Goal: Task Accomplishment & Management: Use online tool/utility

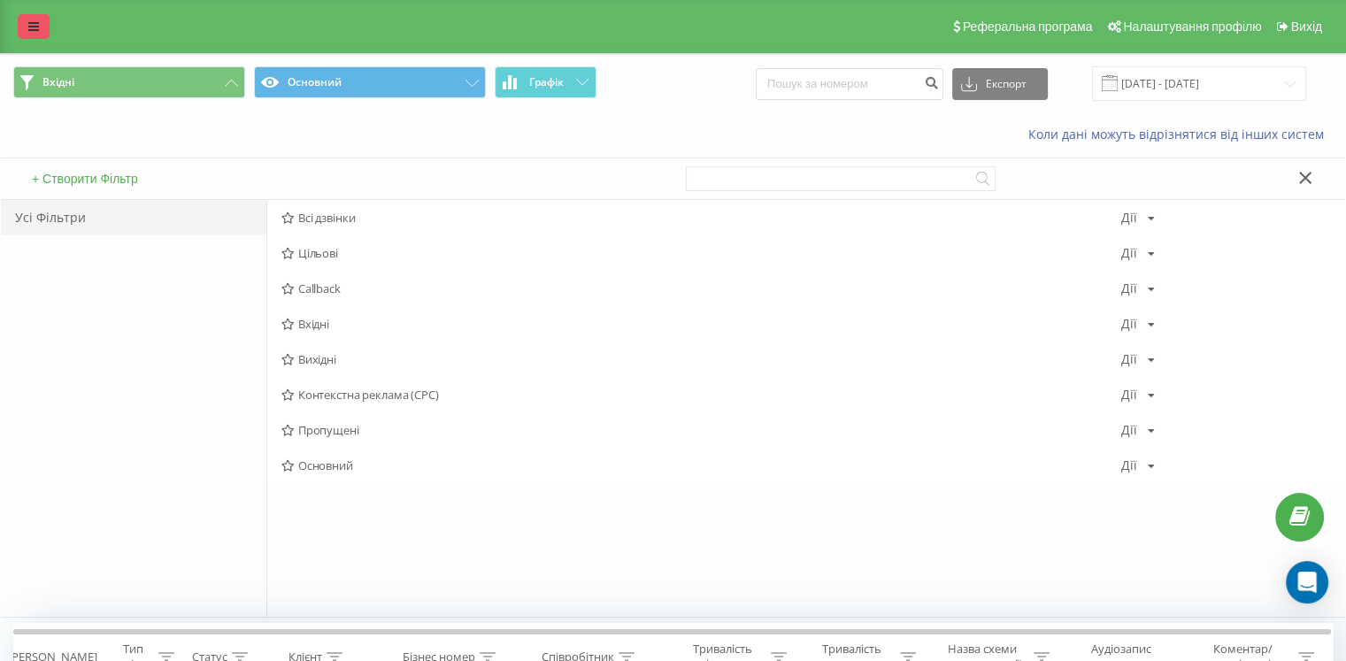
click at [41, 32] on link at bounding box center [34, 26] width 32 height 25
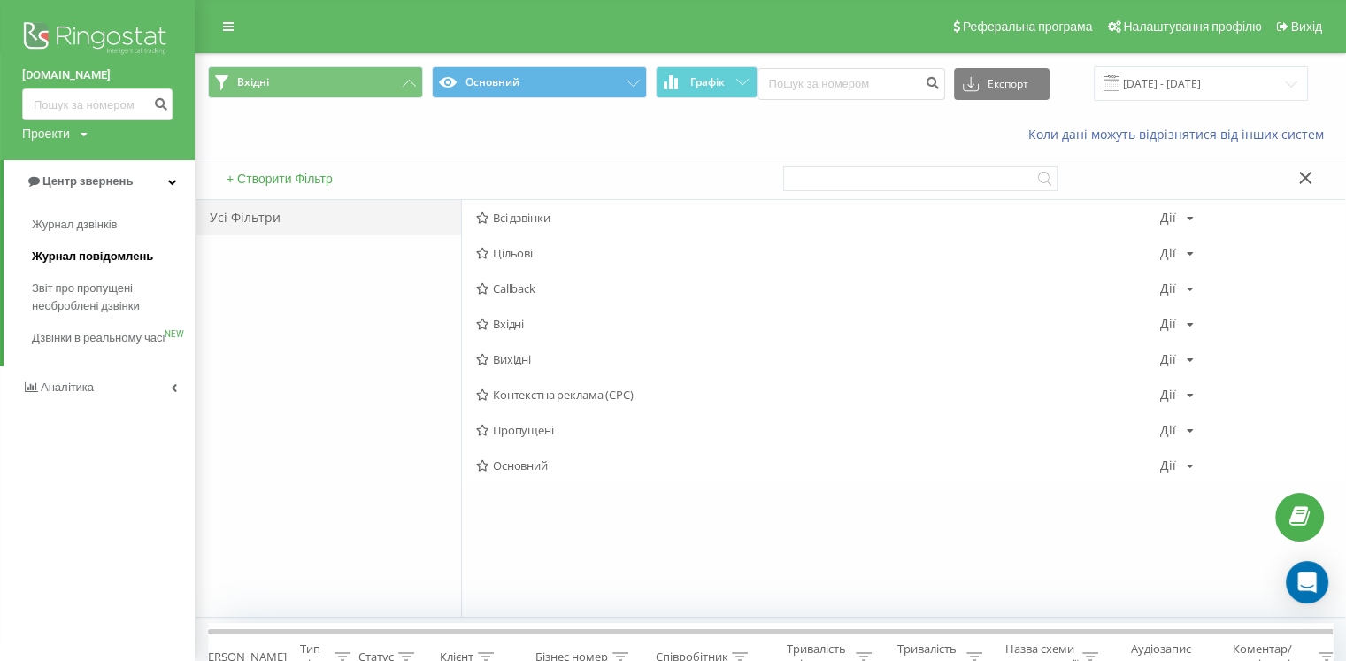
drag, startPoint x: 116, startPoint y: 224, endPoint x: 153, endPoint y: 248, distance: 44.2
click at [117, 224] on span "Журнал дзвінків" at bounding box center [74, 225] width 85 height 18
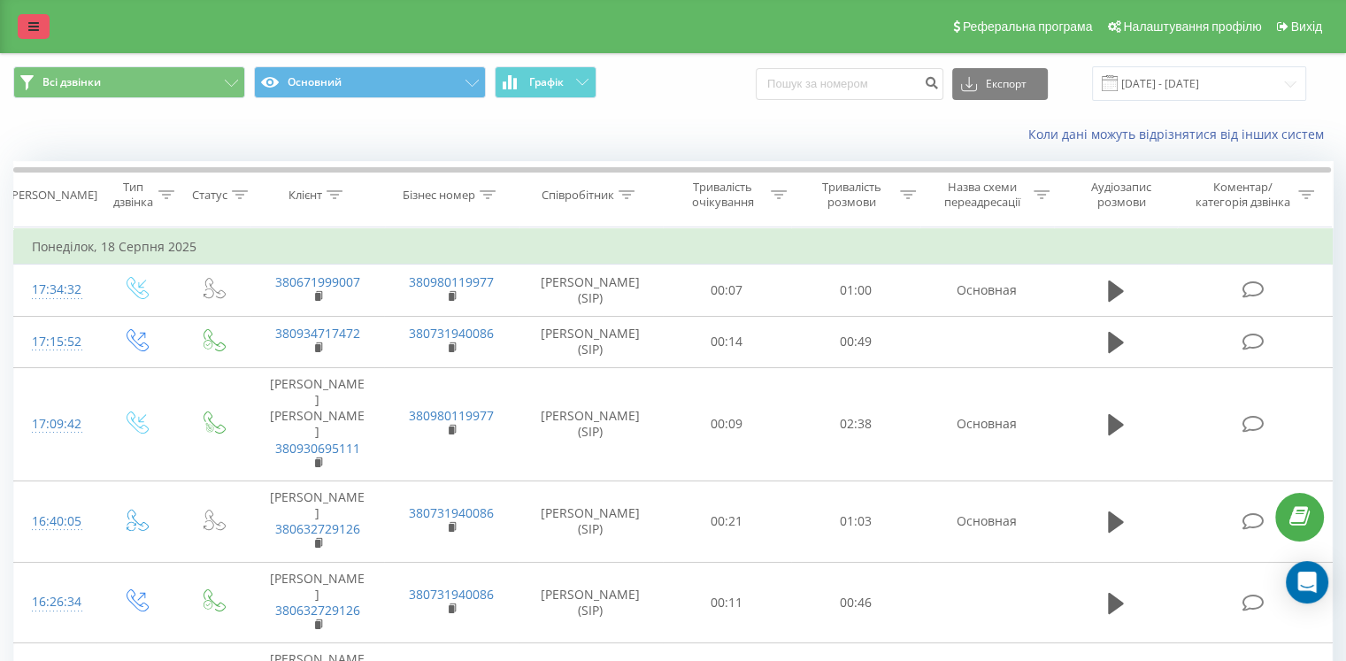
click at [27, 26] on link at bounding box center [34, 26] width 32 height 25
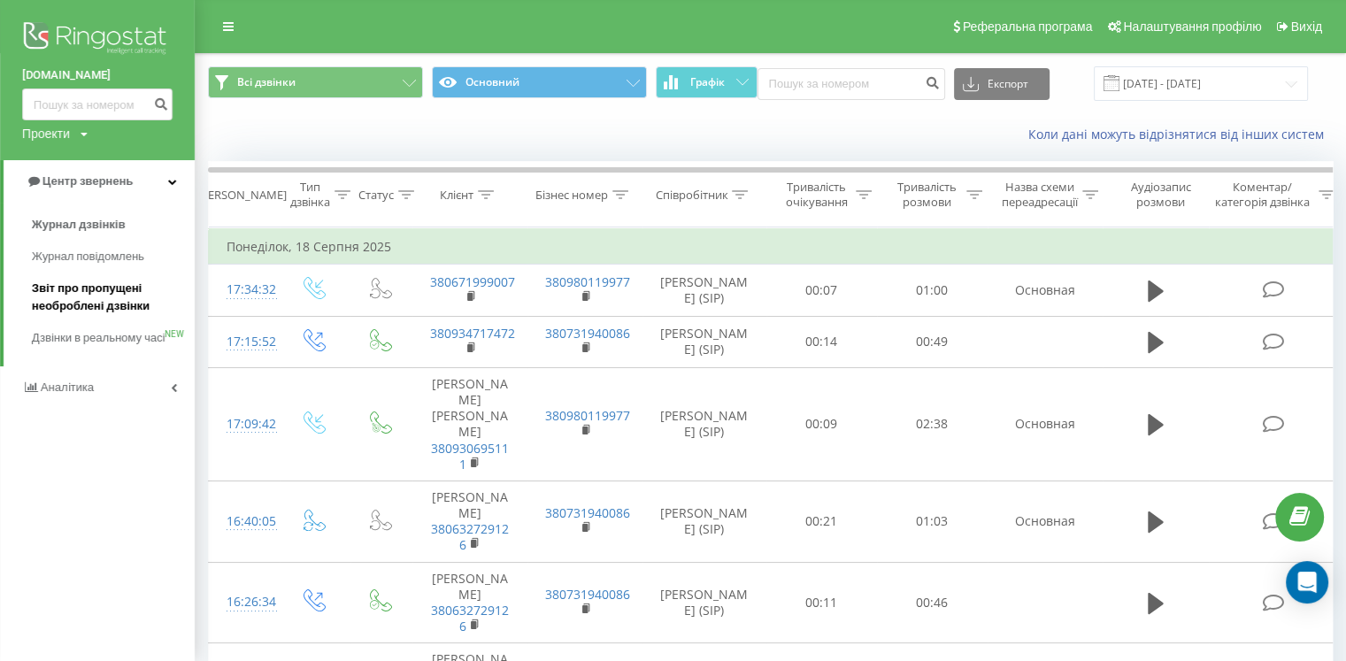
click at [99, 302] on span "Звіт про пропущені необроблені дзвінки" at bounding box center [109, 297] width 154 height 35
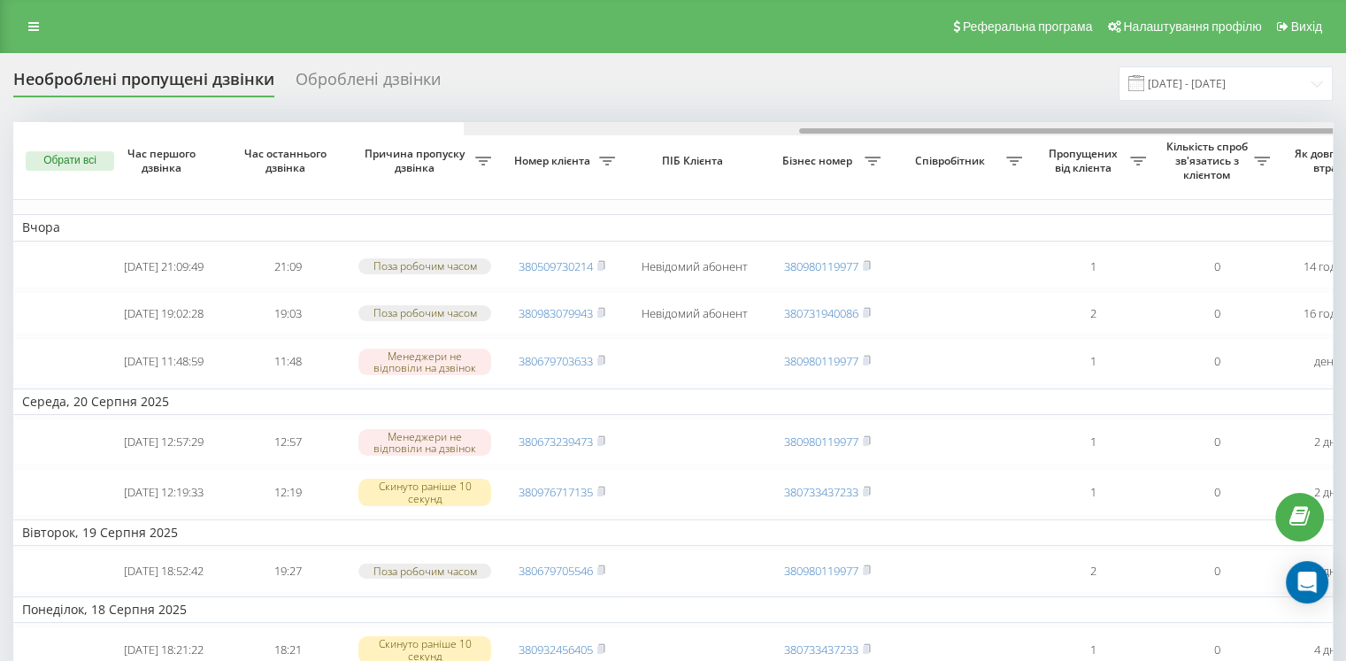
scroll to position [0, 449]
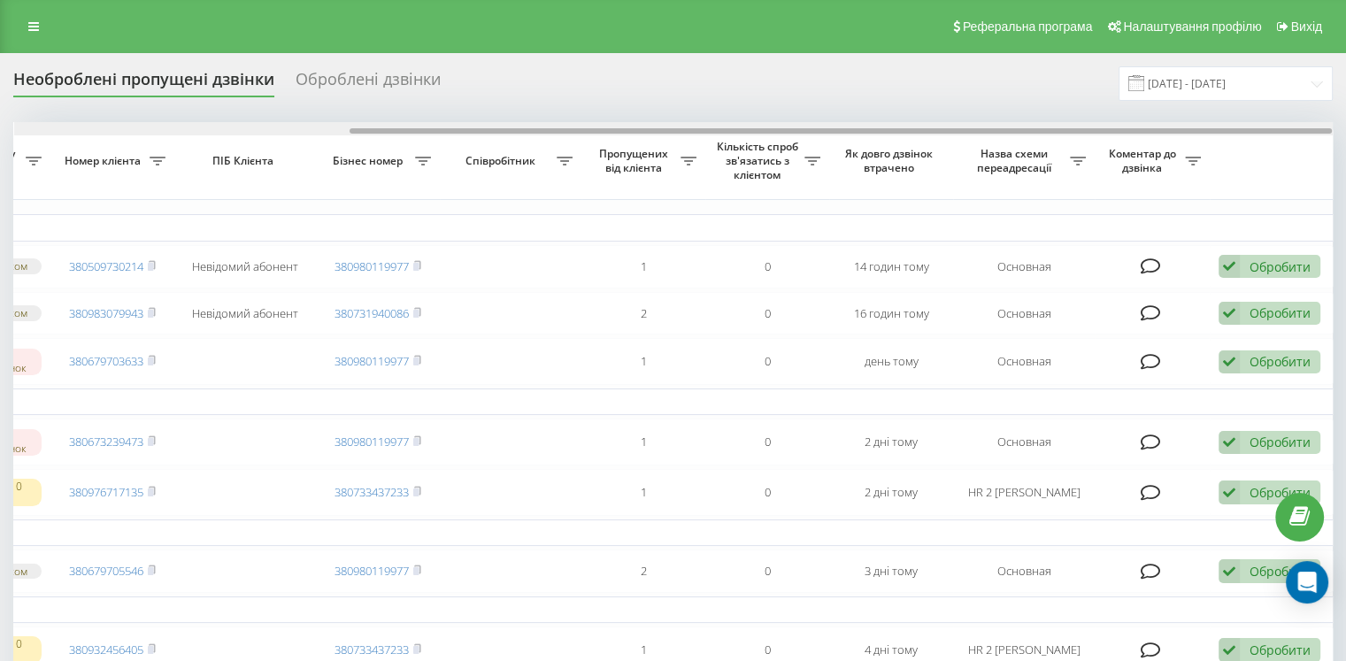
drag, startPoint x: 655, startPoint y: 127, endPoint x: 1079, endPoint y: 127, distance: 423.8
click at [1079, 127] on div at bounding box center [673, 128] width 1318 height 13
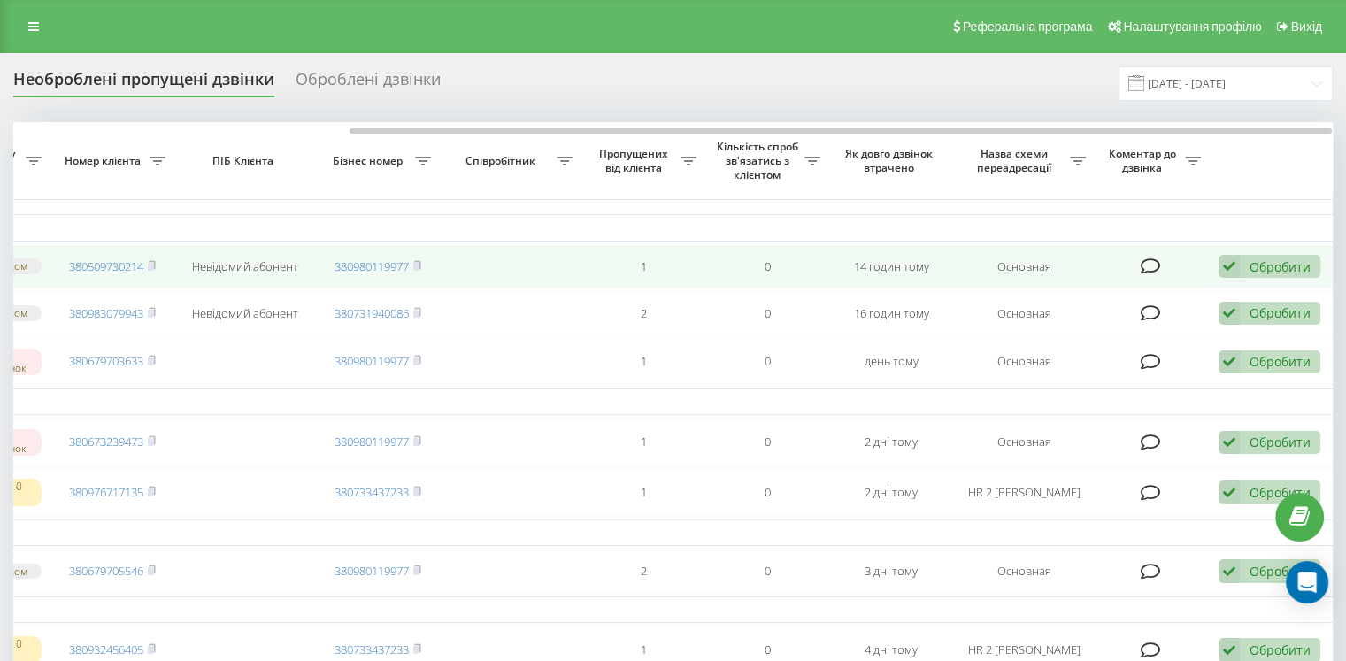
click at [1257, 263] on div "Обробити" at bounding box center [1279, 266] width 61 height 17
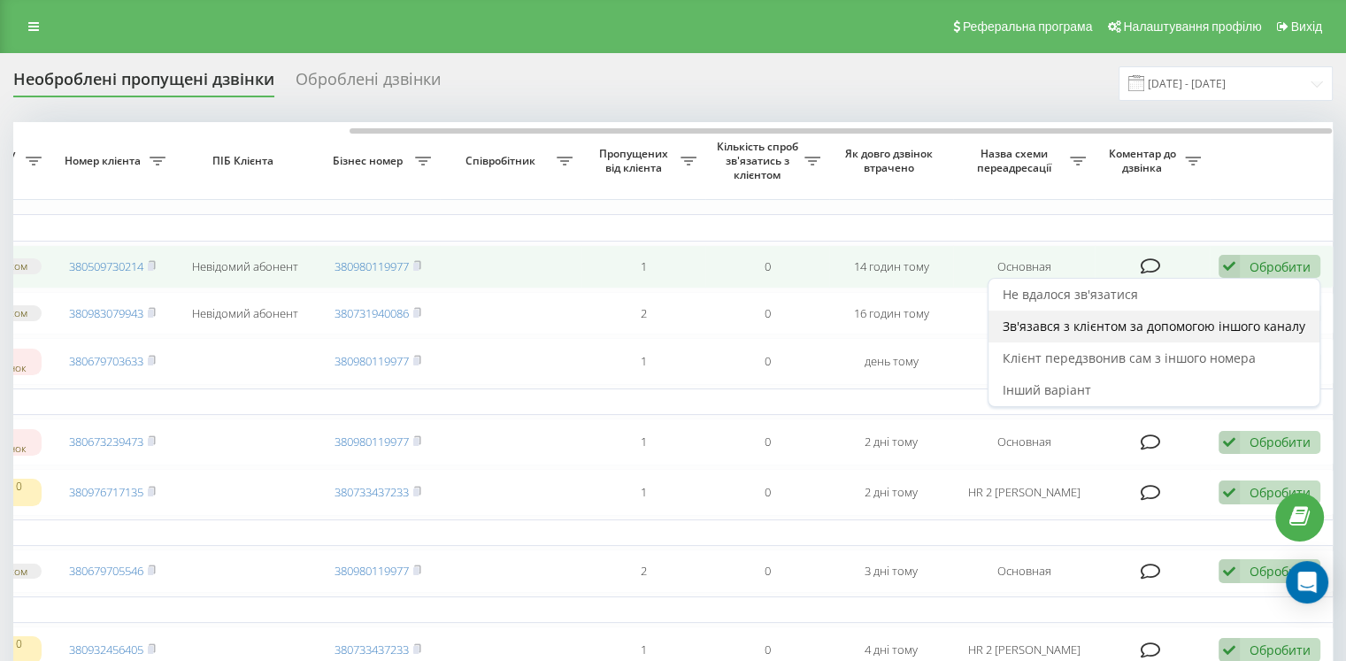
click at [1132, 330] on span "Зв'язався з клієнтом за допомогою іншого каналу" at bounding box center [1154, 326] width 303 height 17
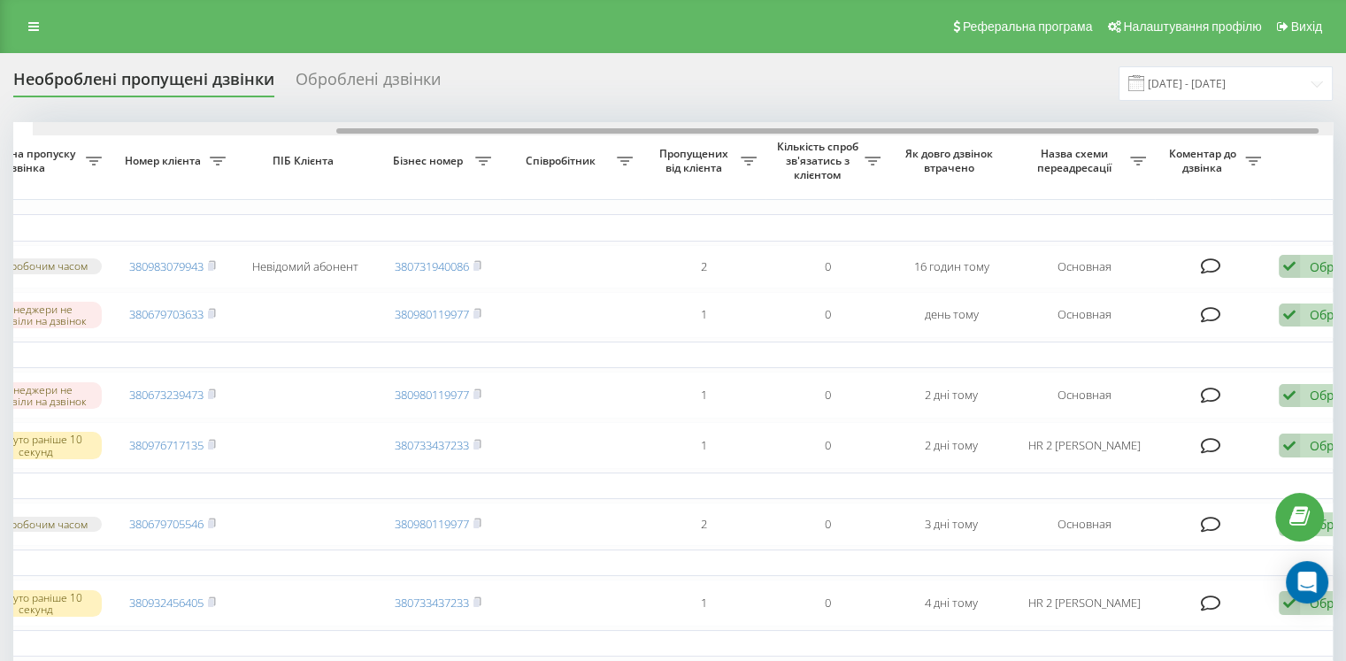
drag, startPoint x: 962, startPoint y: 134, endPoint x: 1225, endPoint y: 144, distance: 263.9
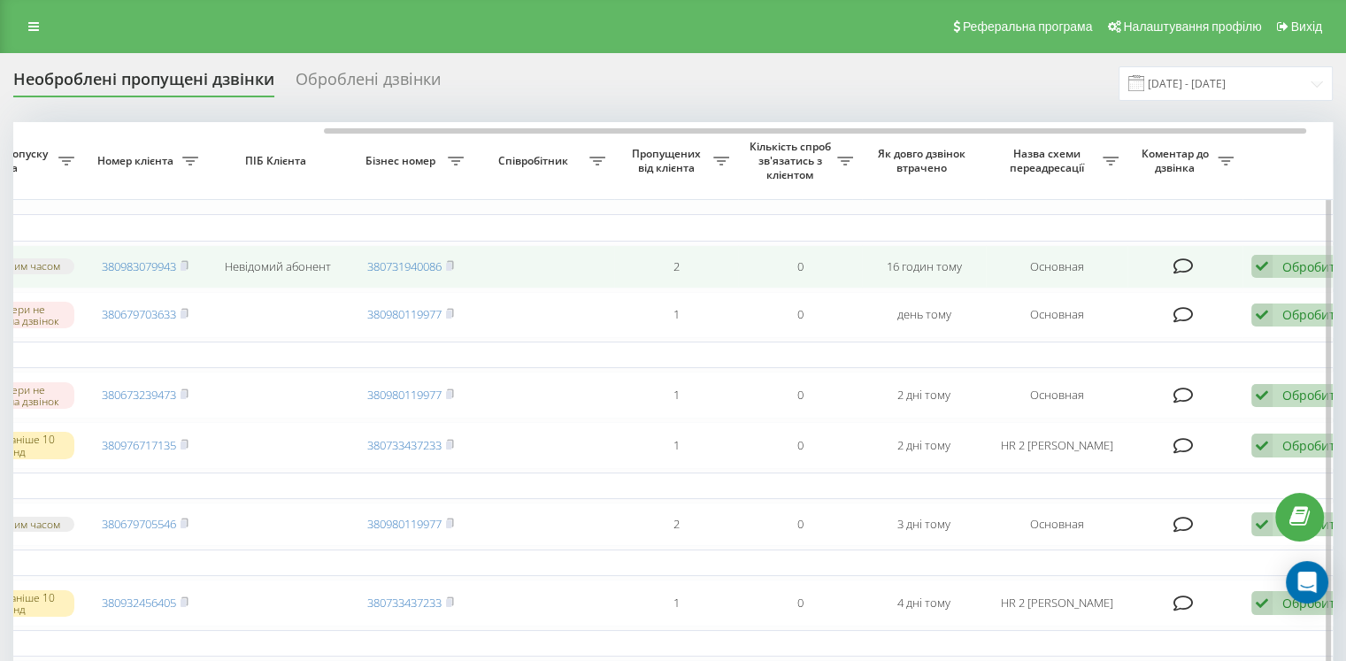
click at [1278, 266] on div "Обробити Не вдалося зв'язатися Зв'язався з клієнтом за допомогою іншого каналу …" at bounding box center [1302, 267] width 102 height 24
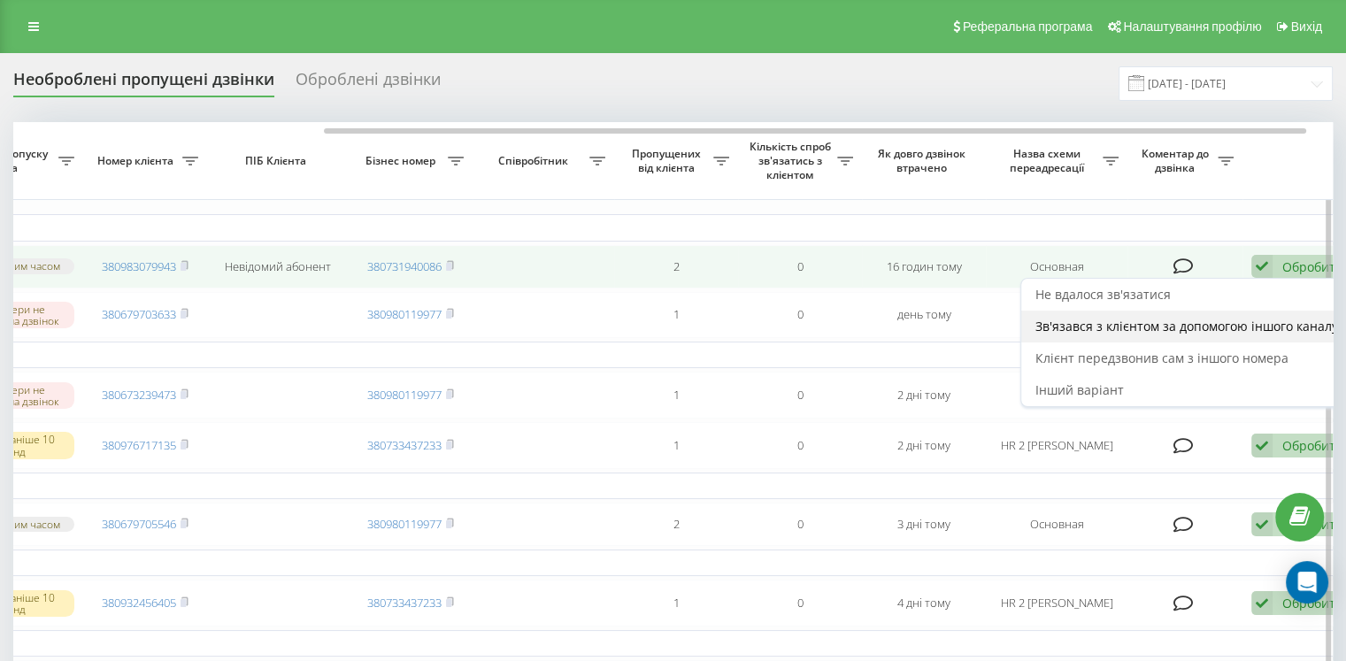
click at [1117, 337] on div "Зв'язався з клієнтом за допомогою іншого каналу" at bounding box center [1186, 327] width 331 height 32
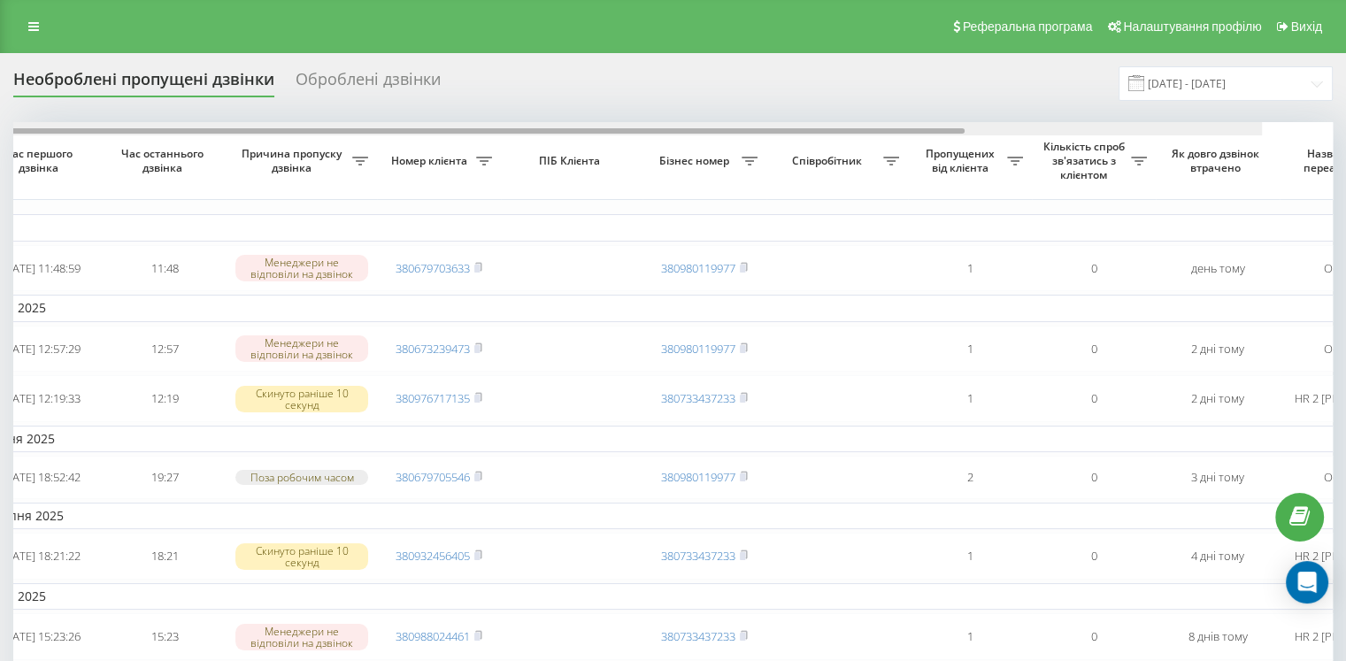
scroll to position [0, 449]
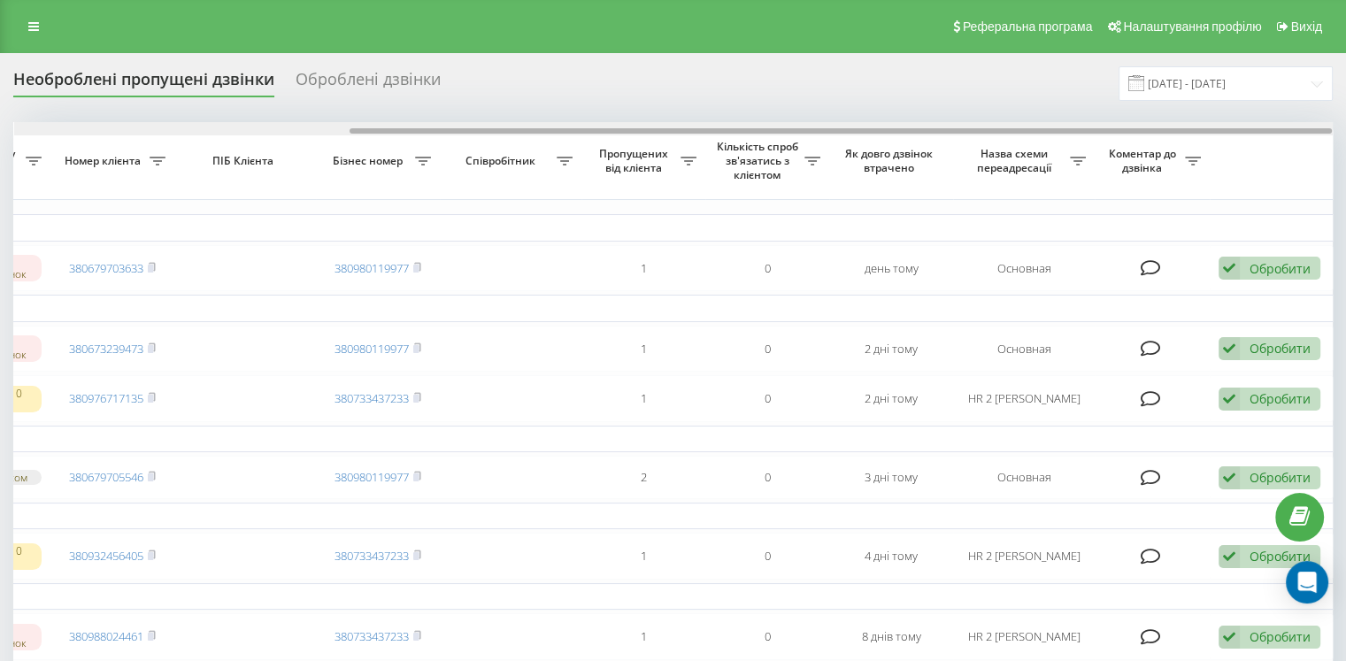
drag, startPoint x: 952, startPoint y: 132, endPoint x: 1358, endPoint y: 124, distance: 406.2
click at [1345, 124] on html "[DOMAIN_NAME] Проекти [DOMAIN_NAME] Центр звернень Журнал дзвінків Журнал повід…" at bounding box center [673, 330] width 1346 height 661
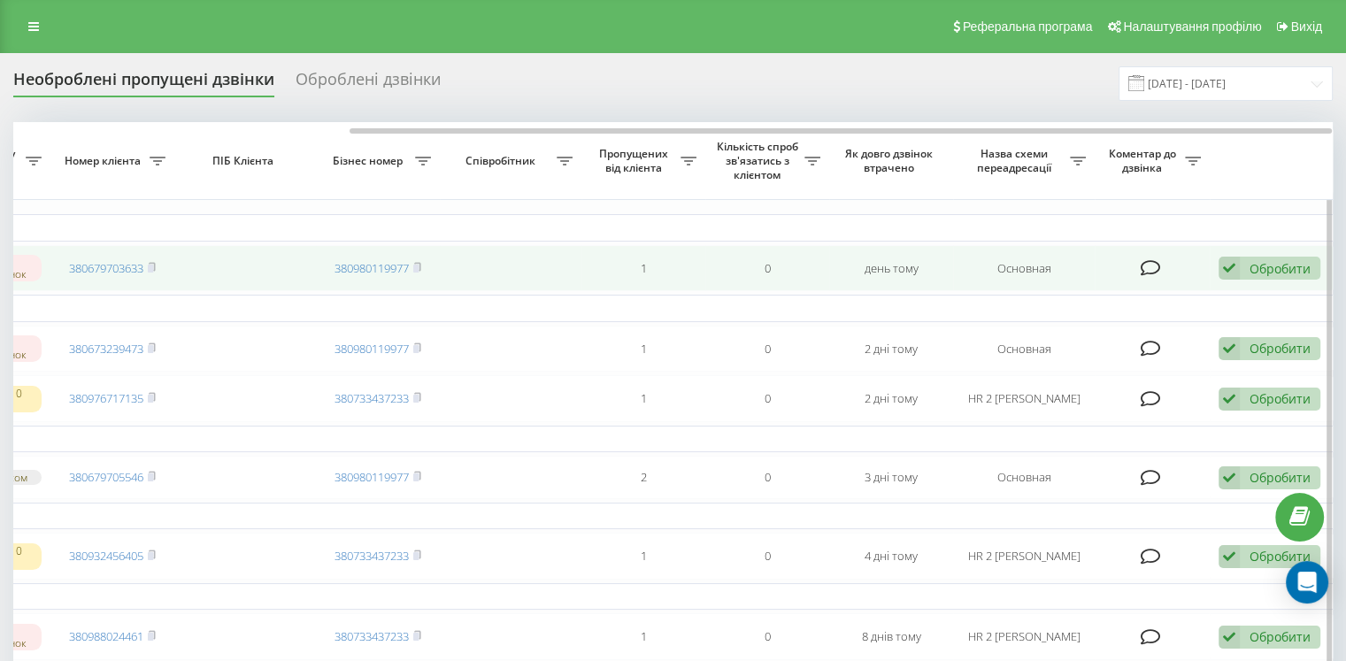
click at [1248, 263] on div "Обробити Не вдалося зв'язатися Зв'язався з клієнтом за допомогою іншого каналу …" at bounding box center [1269, 269] width 102 height 24
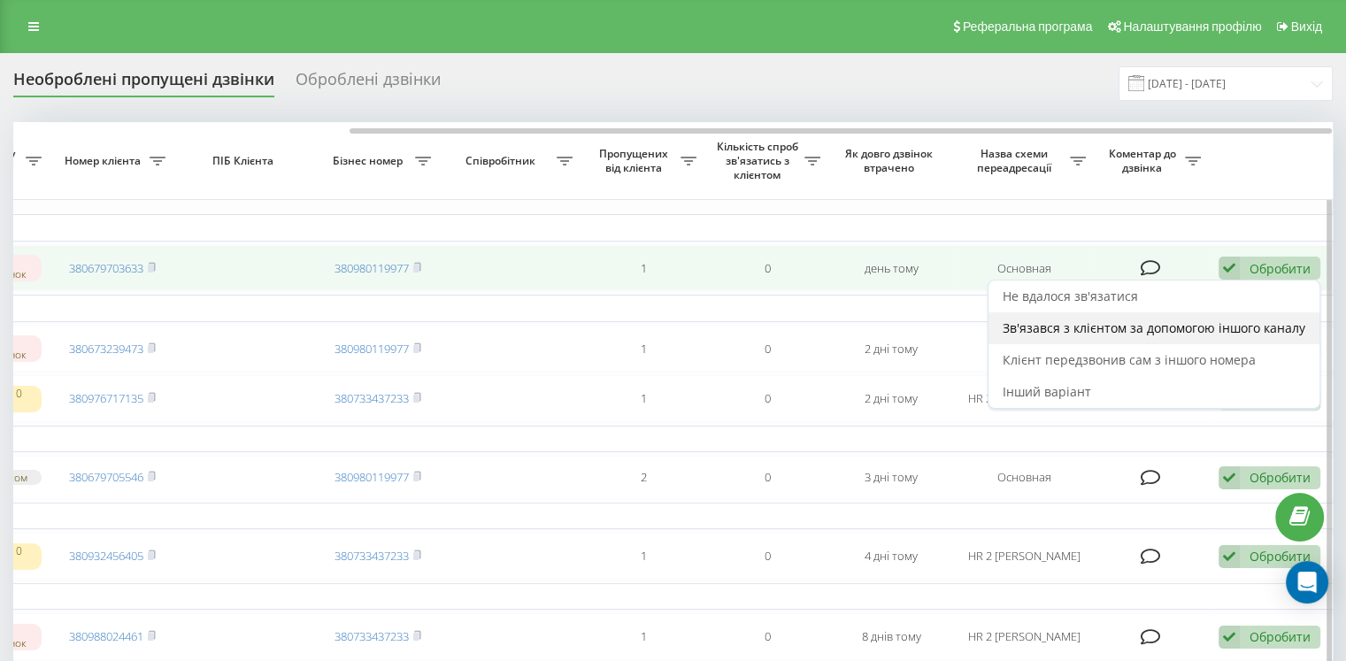
click at [1067, 326] on span "Зв'язався з клієнтом за допомогою іншого каналу" at bounding box center [1154, 327] width 303 height 17
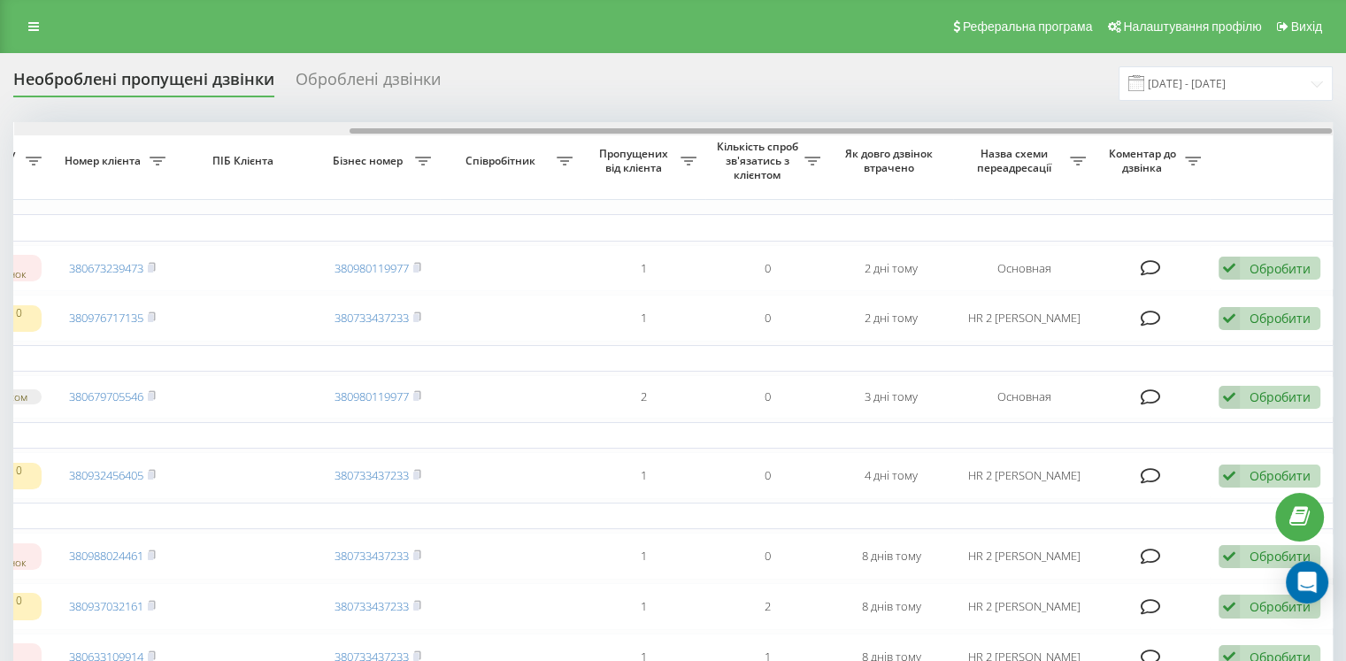
drag, startPoint x: 770, startPoint y: 128, endPoint x: 1301, endPoint y: 138, distance: 531.0
click at [1317, 128] on div at bounding box center [841, 130] width 982 height 5
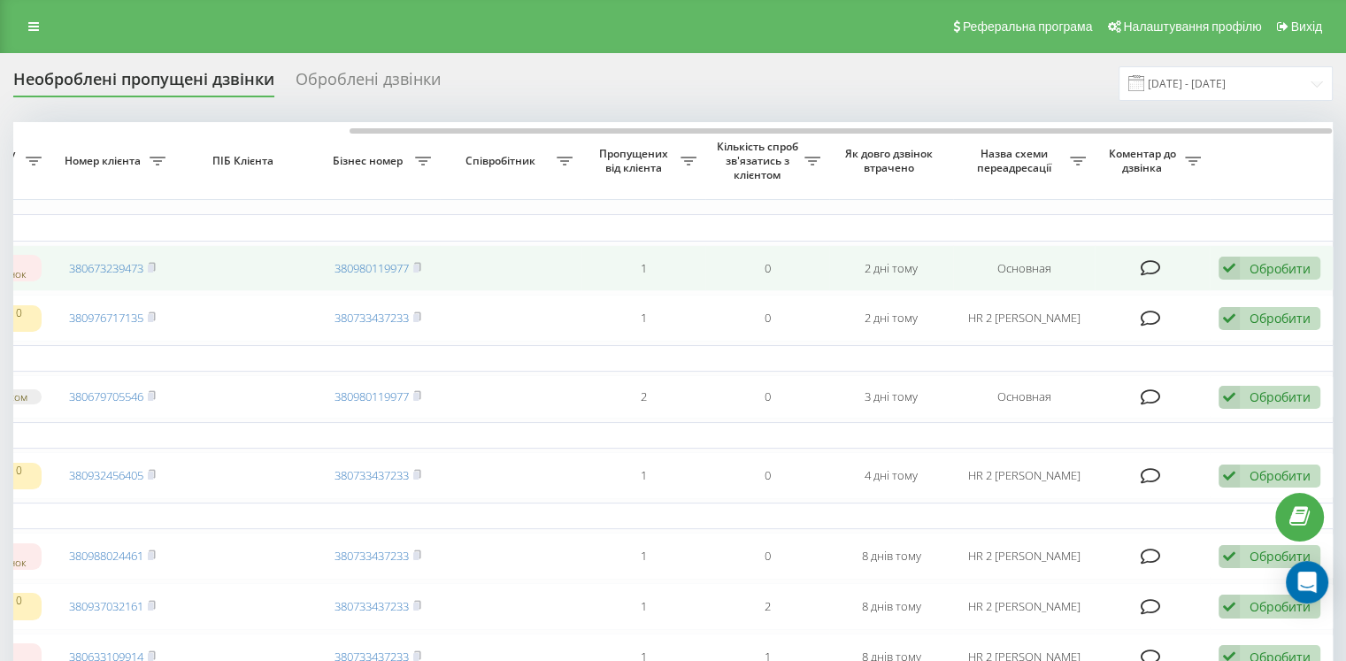
click at [1254, 274] on div "Обробити" at bounding box center [1279, 268] width 61 height 17
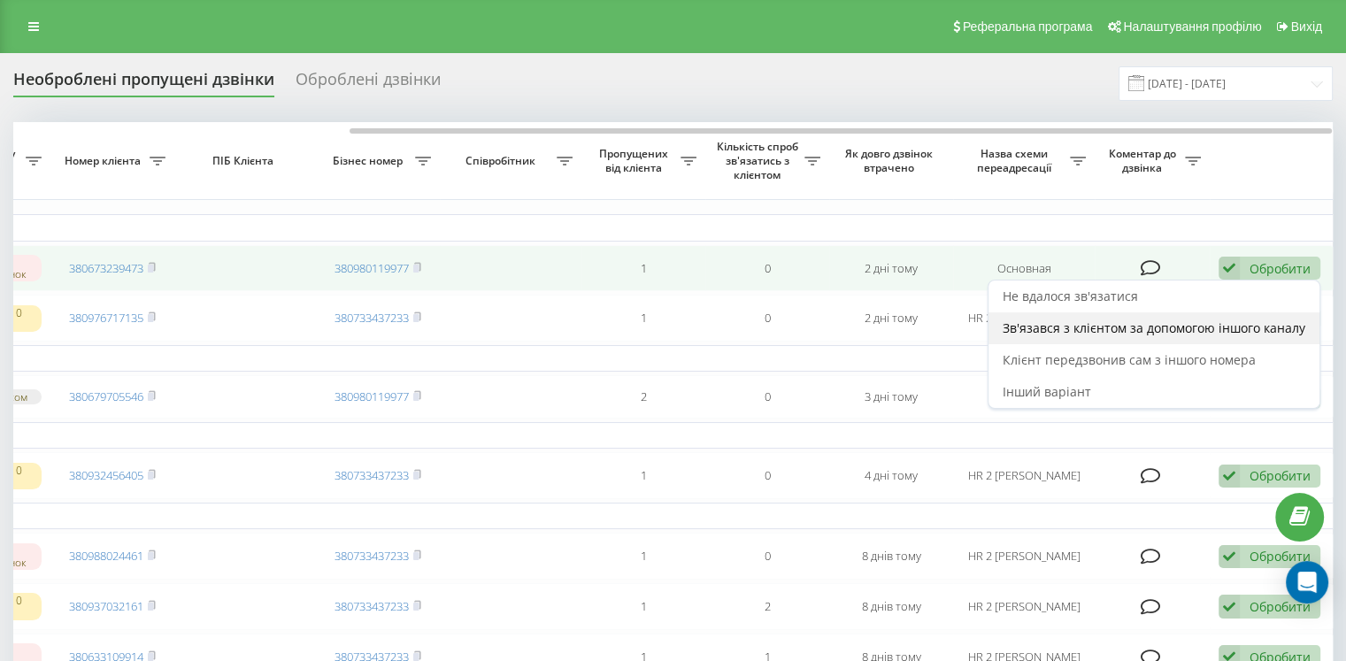
click at [1048, 329] on span "Зв'язався з клієнтом за допомогою іншого каналу" at bounding box center [1154, 327] width 303 height 17
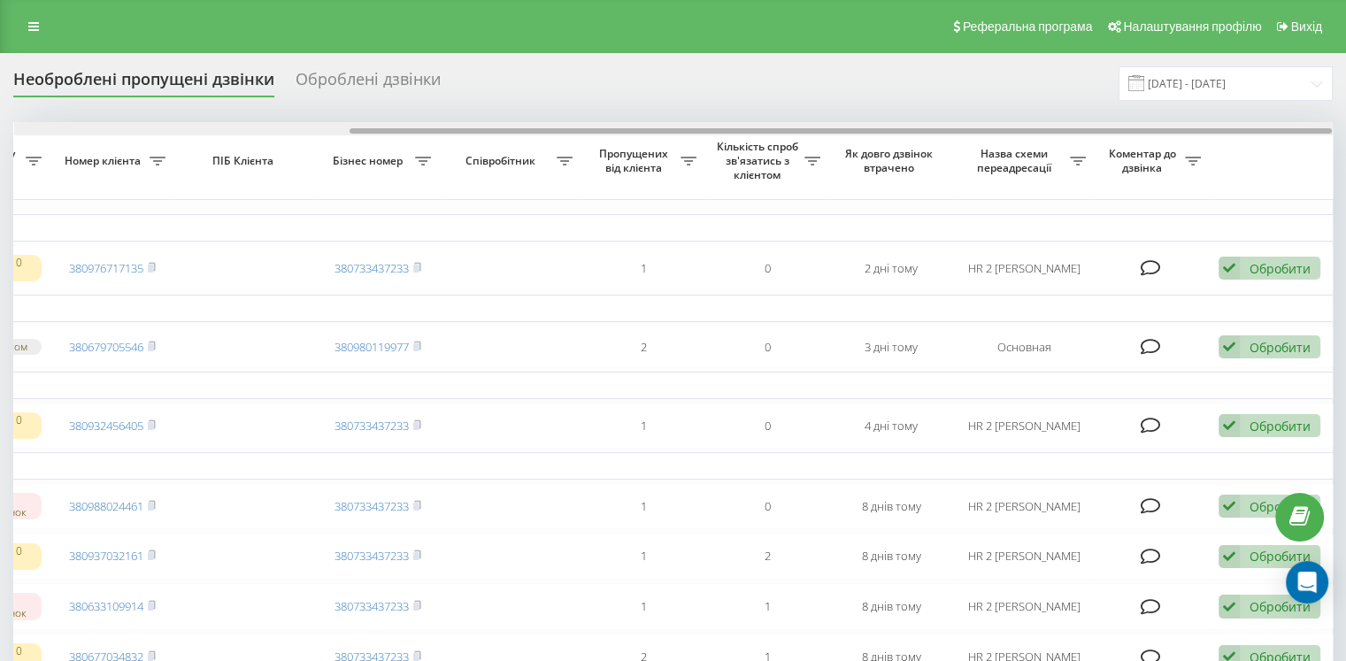
drag, startPoint x: 710, startPoint y: 131, endPoint x: 1300, endPoint y: 138, distance: 590.2
click at [1331, 126] on div at bounding box center [673, 128] width 1318 height 13
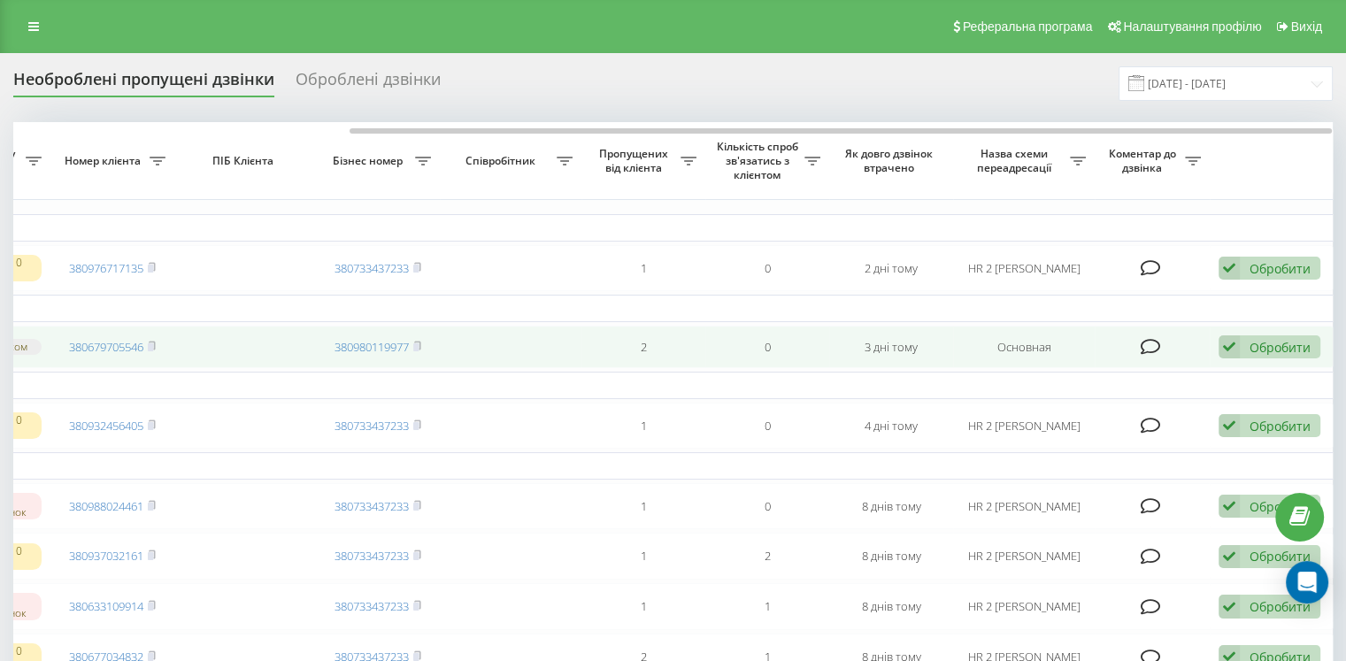
click at [1243, 351] on div "Обробити Не вдалося зв'язатися Зв'язався з клієнтом за допомогою іншого каналу …" at bounding box center [1269, 347] width 102 height 24
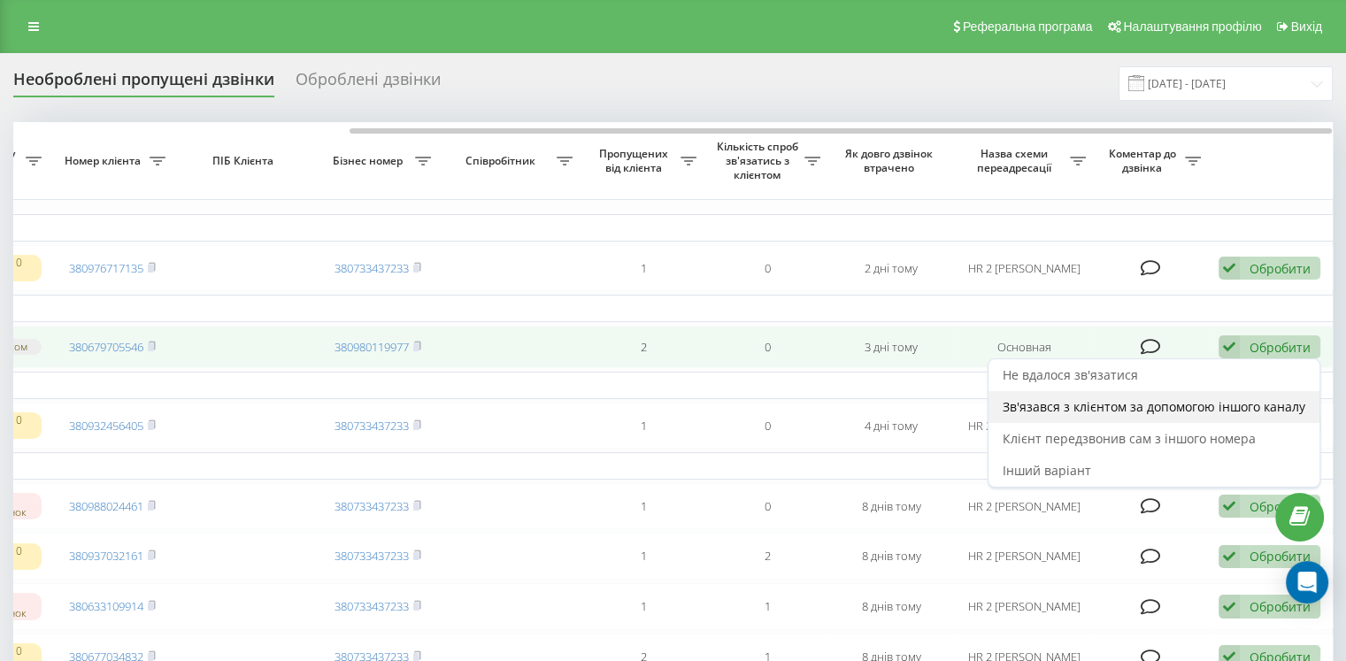
click at [1055, 406] on span "Зв'язався з клієнтом за допомогою іншого каналу" at bounding box center [1154, 406] width 303 height 17
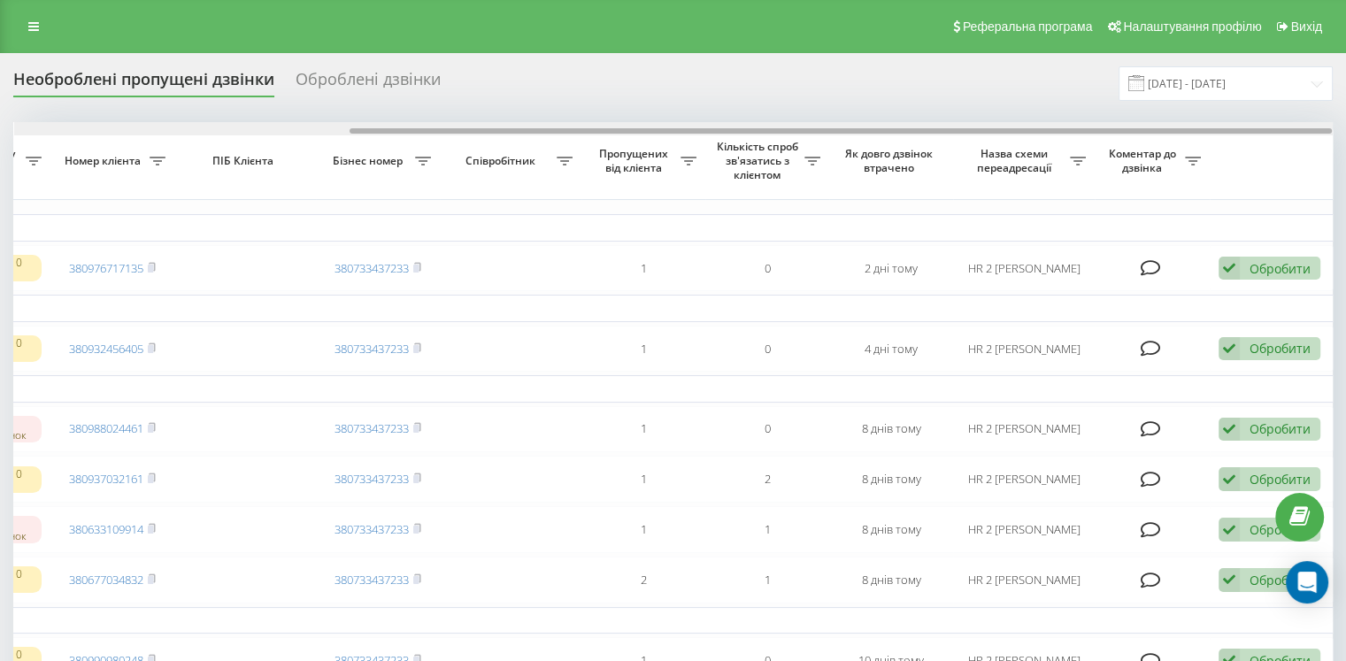
drag, startPoint x: 726, startPoint y: 128, endPoint x: 1346, endPoint y: 127, distance: 620.3
click at [1345, 123] on html "[DOMAIN_NAME] Проекти [DOMAIN_NAME] Центр звернень Журнал дзвінків Журнал повід…" at bounding box center [673, 330] width 1346 height 661
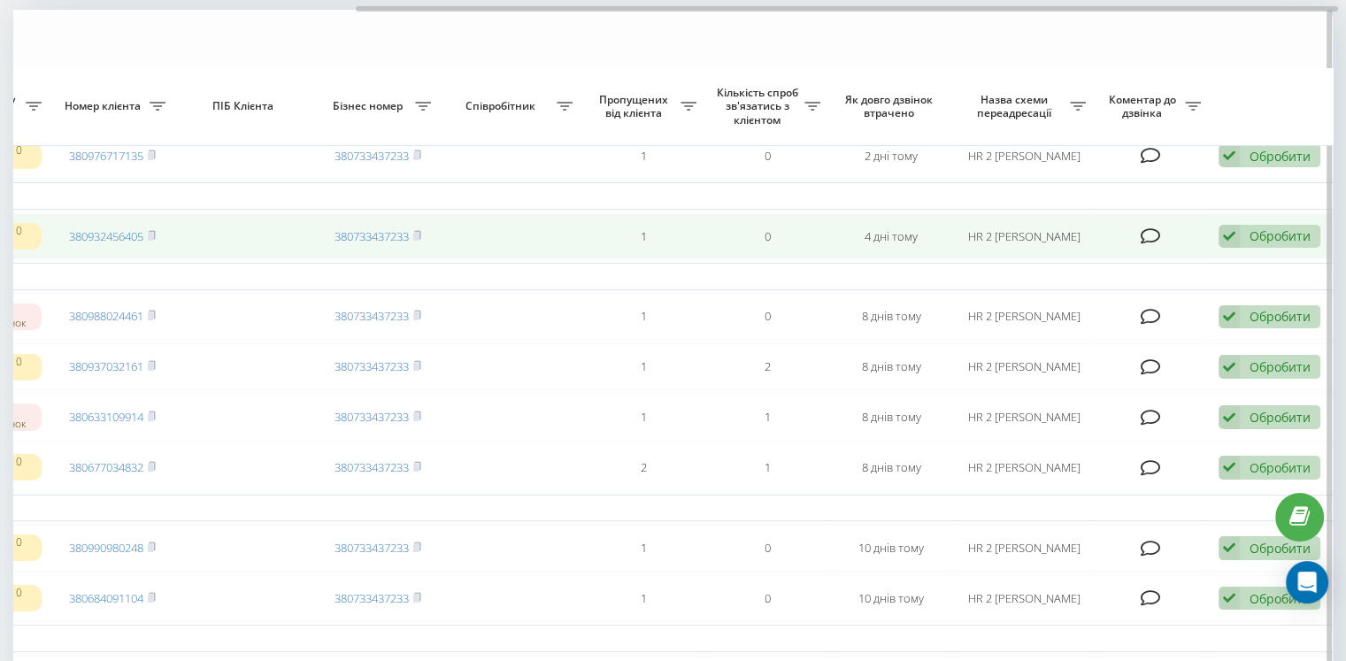
scroll to position [0, 0]
